Goal: Transaction & Acquisition: Purchase product/service

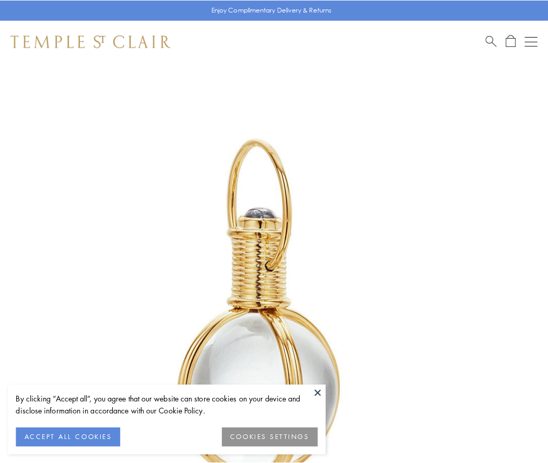
scroll to position [272, 0]
